Goal: Communication & Community: Participate in discussion

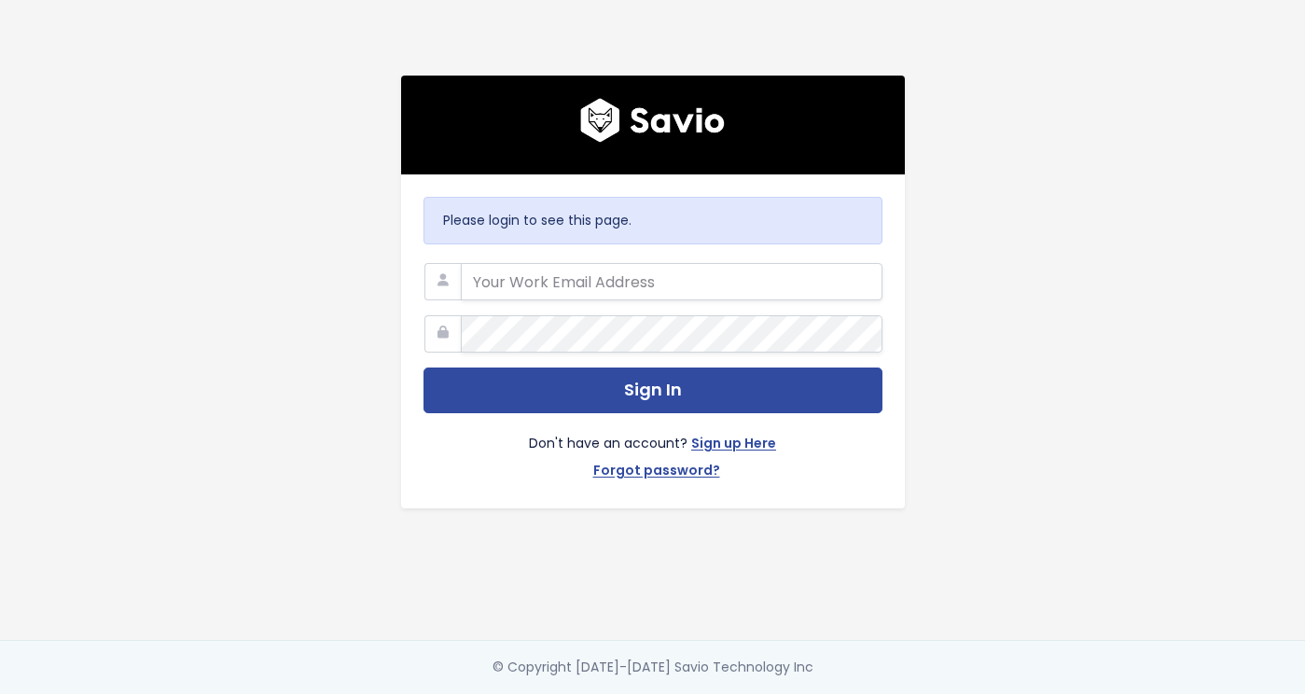
type input "[PERSON_NAME][EMAIL_ADDRESS][DOMAIN_NAME]"
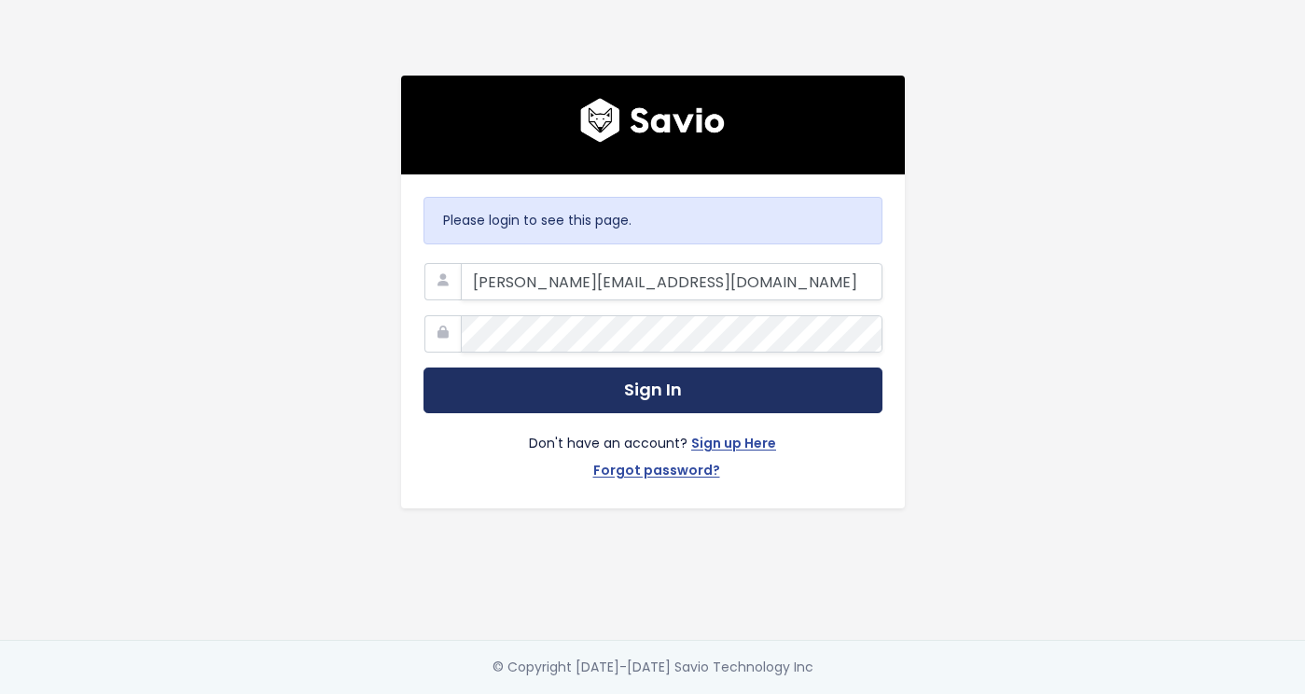
click at [551, 393] on button "Sign In" at bounding box center [652, 390] width 459 height 46
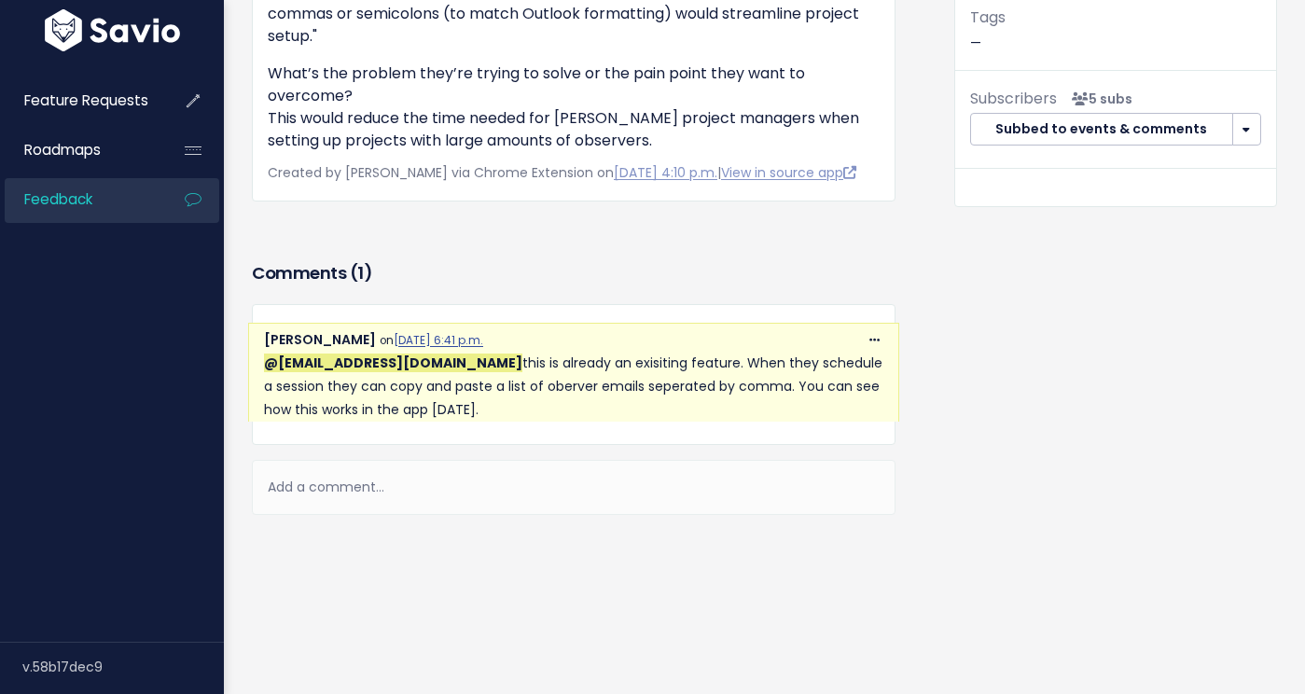
scroll to position [534, 0]
click at [352, 479] on div "Add a comment..." at bounding box center [574, 487] width 644 height 55
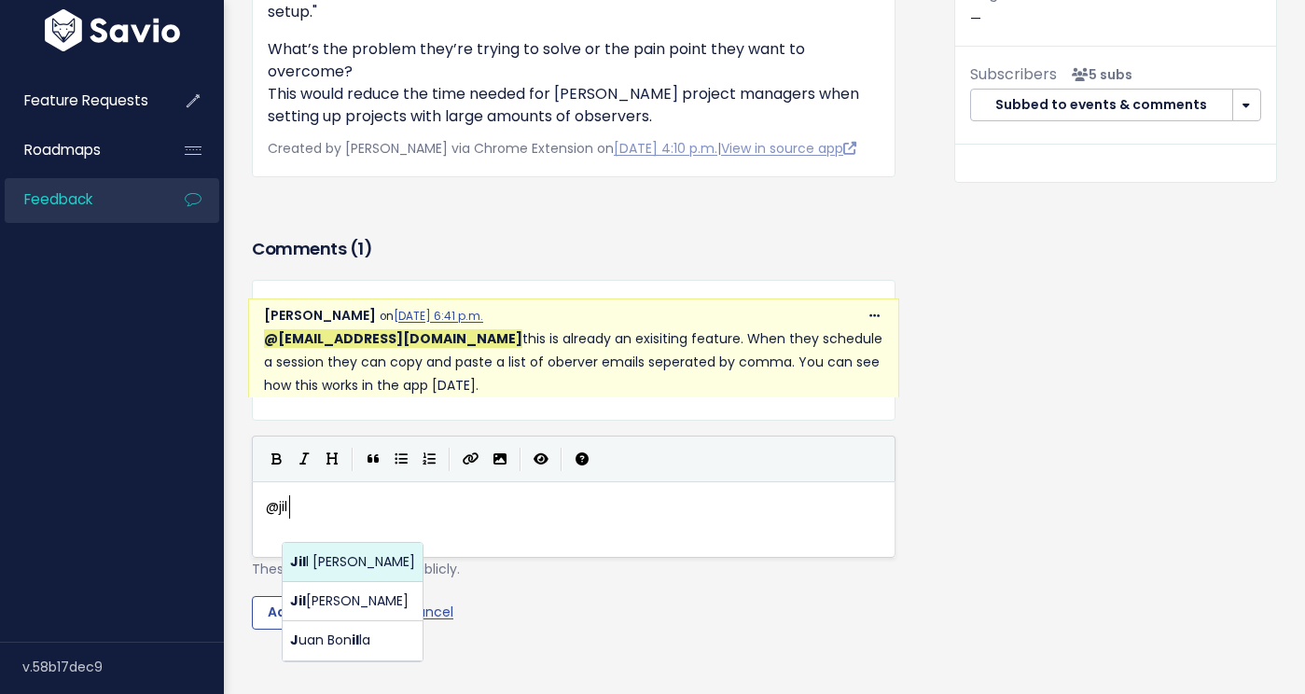
scroll to position [7, 21]
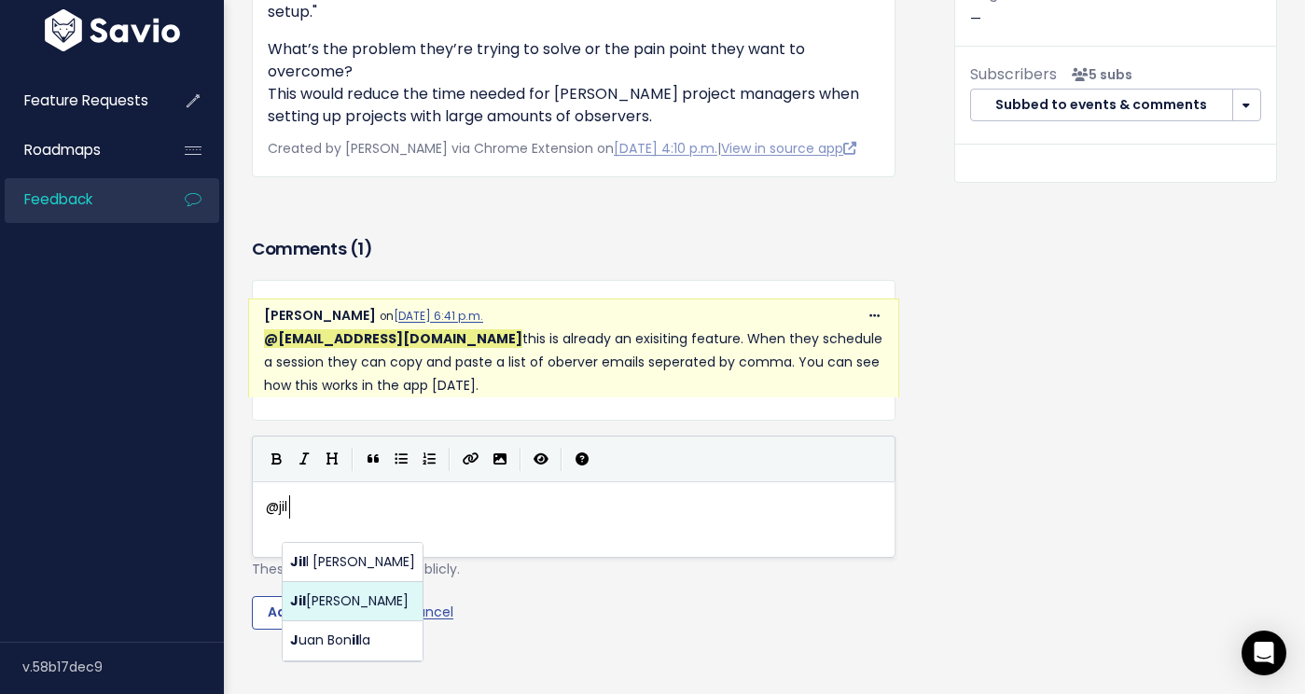
click at [325, 598] on body "Feature Requests Roadmaps Feedback ×" at bounding box center [652, 137] width 1305 height 1343
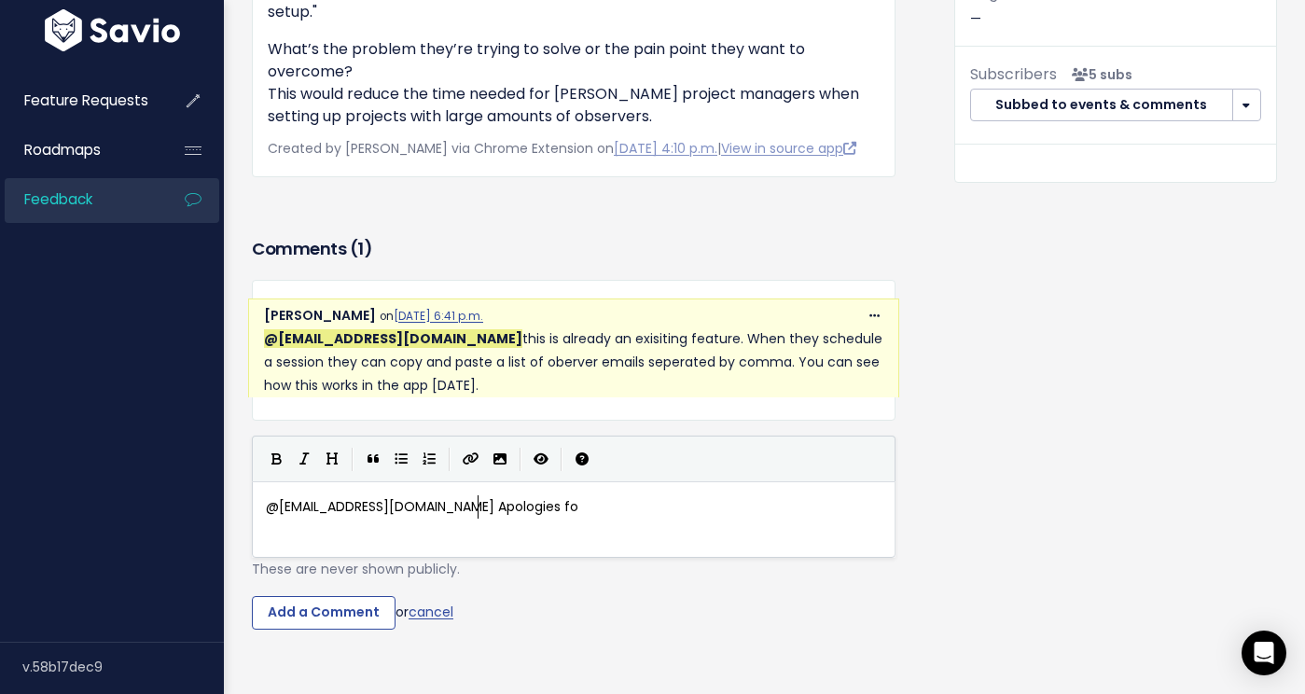
scroll to position [7, 218]
type textarea "@[EMAIL_ADDRESS][DOMAIN_NAME] Apologies for not"
type textarea "possibly not explainig"
type textarea "ng this properly initially."
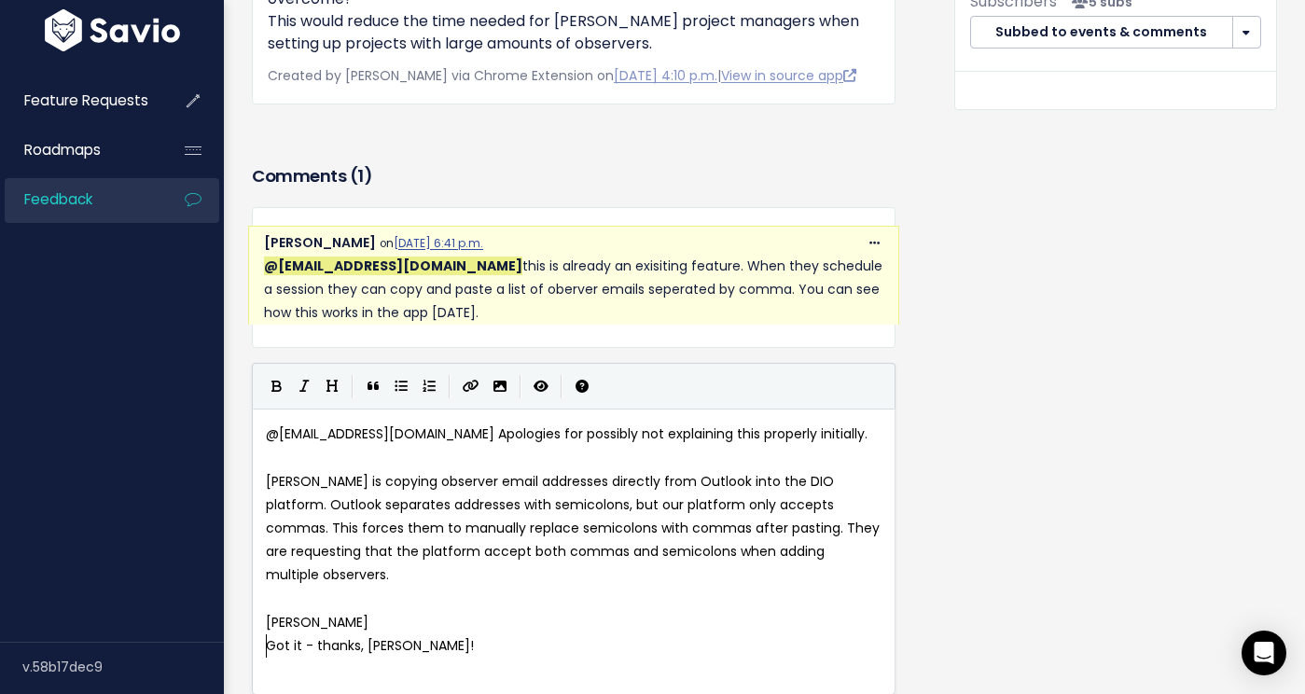
scroll to position [607, 0]
click at [268, 498] on span "[PERSON_NAME] is copying observer email addresses directly from Outlook into th…" at bounding box center [574, 528] width 617 height 113
type textarea "What"
click at [359, 503] on span "What [PERSON_NAME] is copying observer email addresses directly from Outlook in…" at bounding box center [574, 528] width 617 height 113
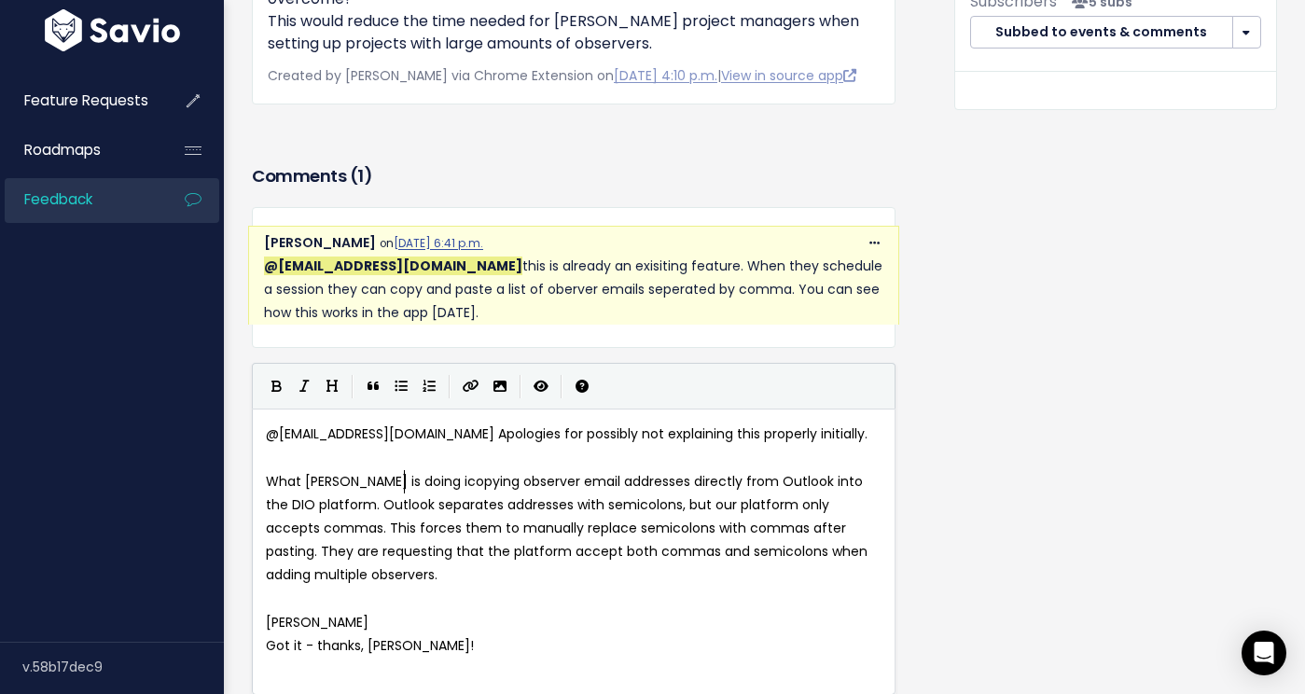
type textarea "doing is"
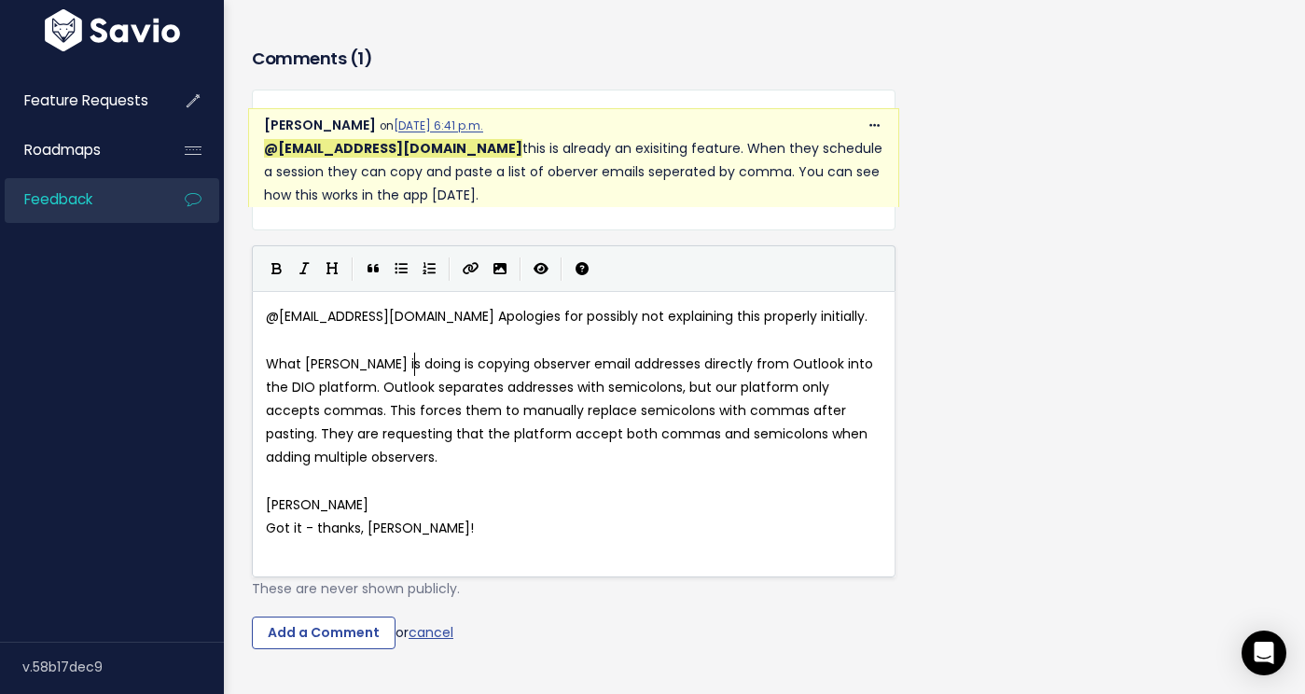
scroll to position [740, 0]
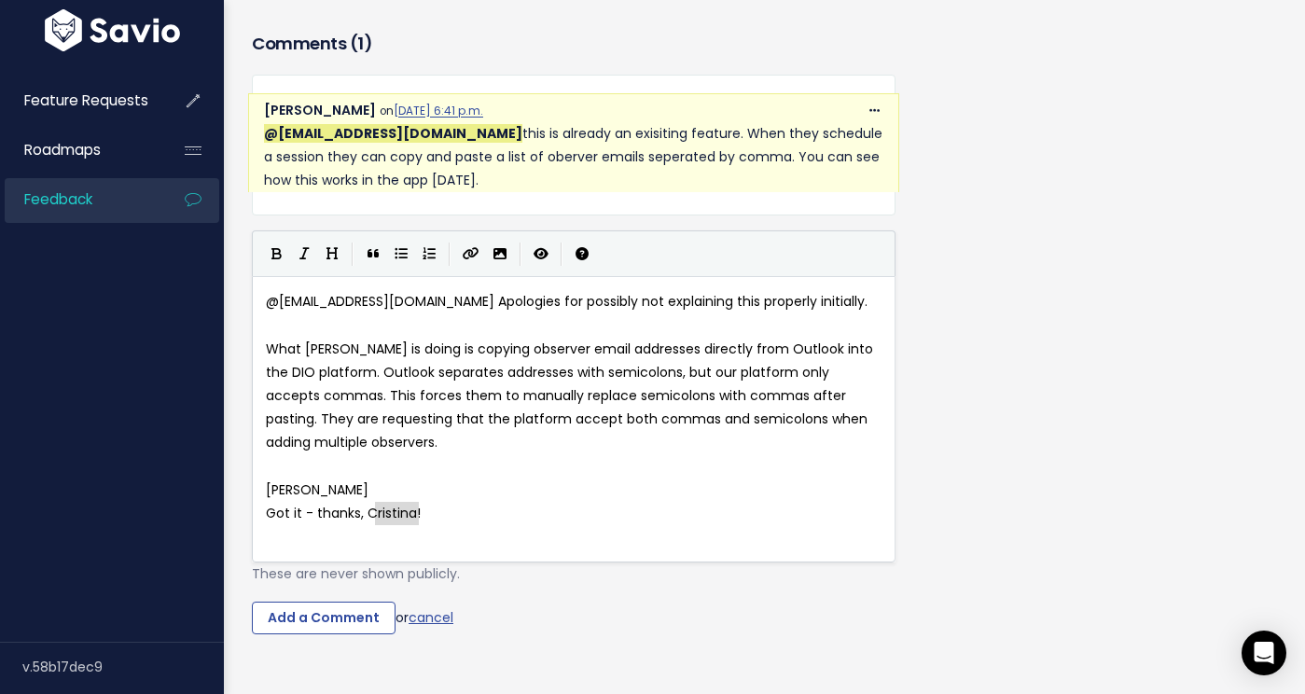
type textarea "[PERSON_NAME] Got it - thanks, [PERSON_NAME]!"
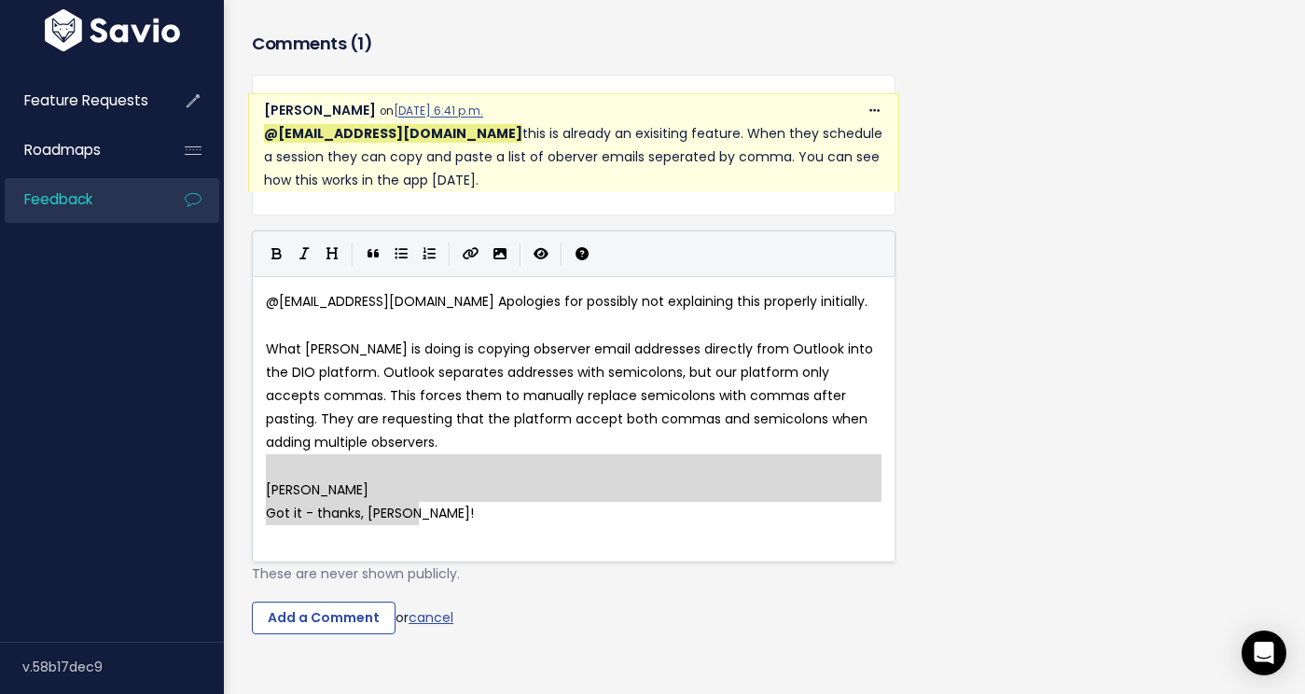
drag, startPoint x: 439, startPoint y: 533, endPoint x: 242, endPoint y: 488, distance: 202.9
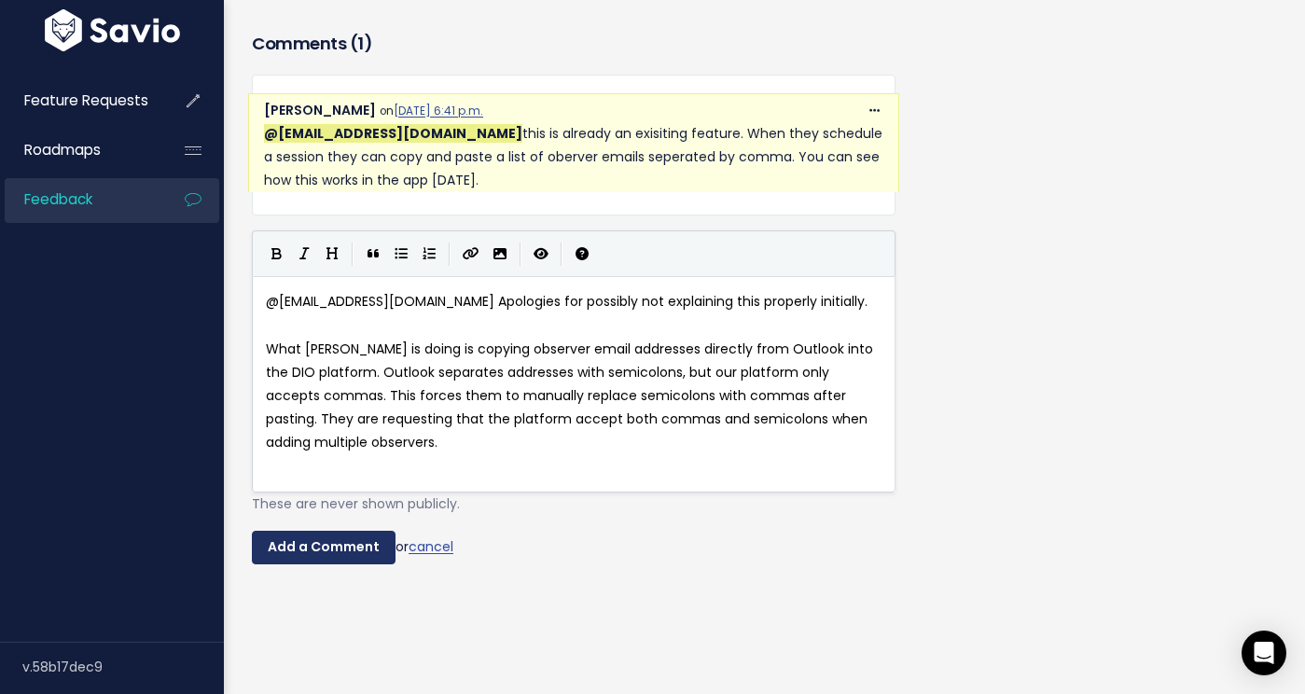
click at [323, 564] on input "Add a Comment" at bounding box center [324, 548] width 144 height 34
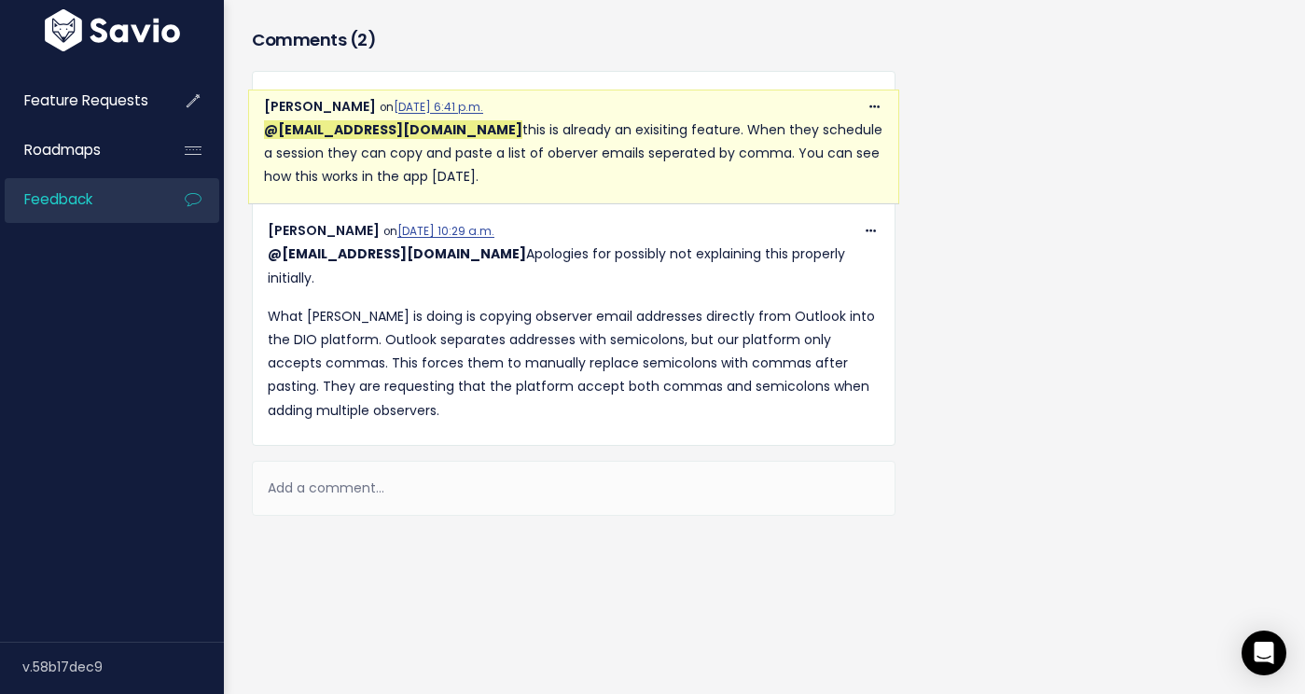
click at [317, 473] on div "Add a comment..." at bounding box center [574, 488] width 644 height 55
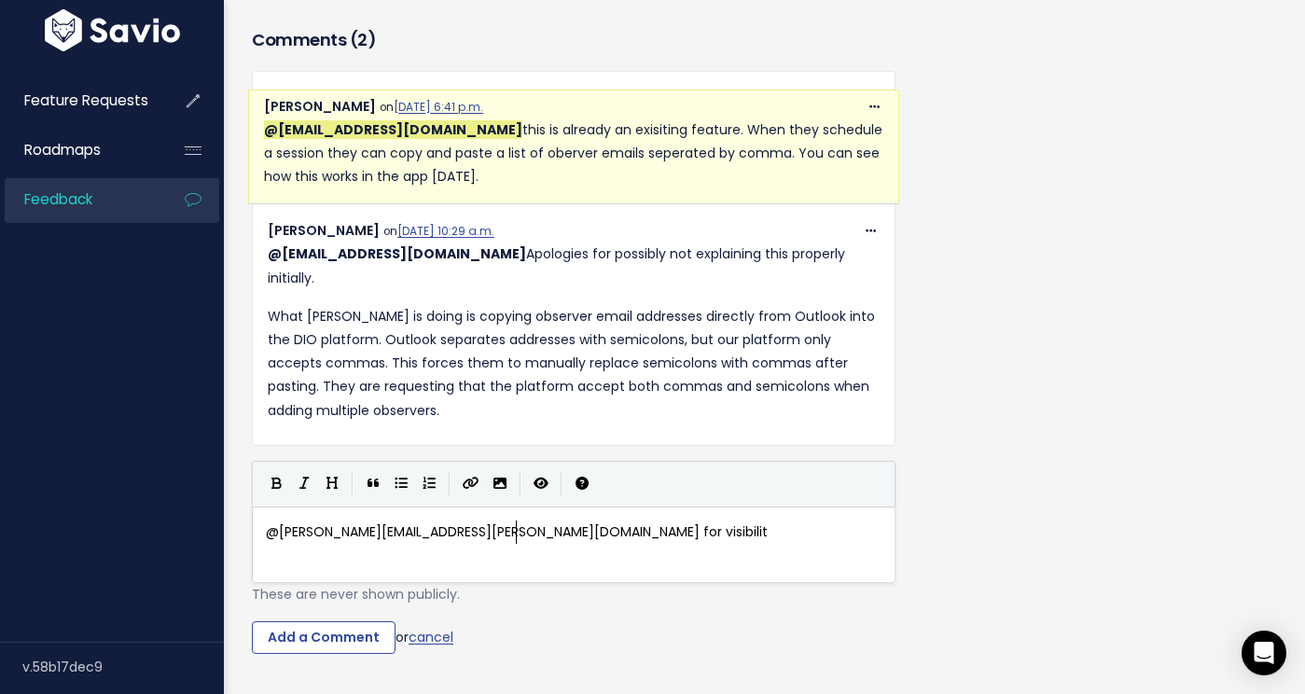
scroll to position [7, 256]
type textarea "@[PERSON_NAME][EMAIL_ADDRESS][PERSON_NAME][DOMAIN_NAME] for visibility"
click at [288, 634] on input "Add a Comment" at bounding box center [324, 638] width 144 height 34
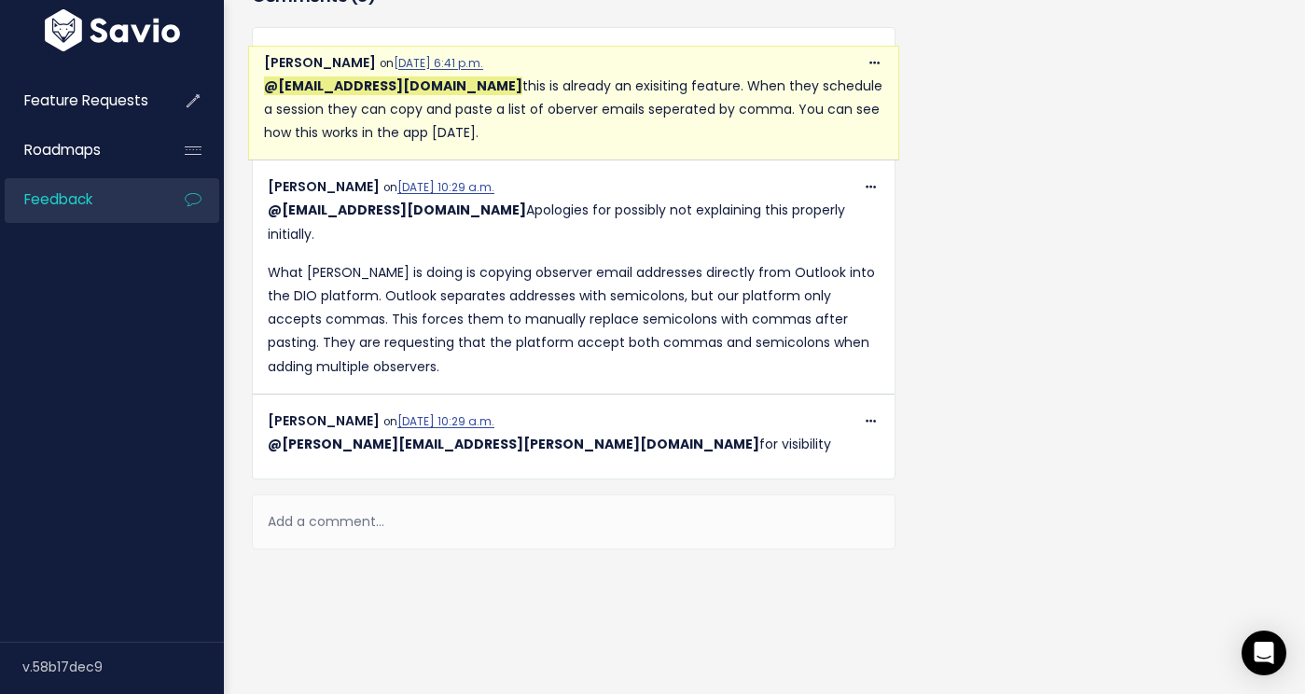
scroll to position [821, 0]
